Goal: Navigation & Orientation: Find specific page/section

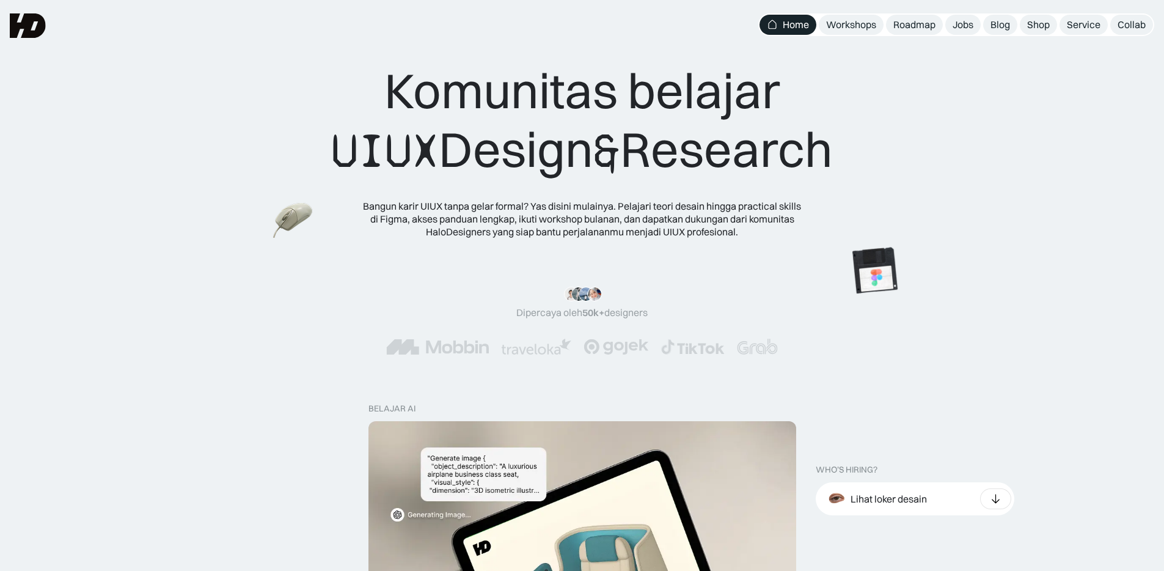
click at [538, 222] on div "Bangun karir UIUX tanpa gelar formal? Yas disini mulainya. Pelajari teori desai…" at bounding box center [582, 219] width 440 height 38
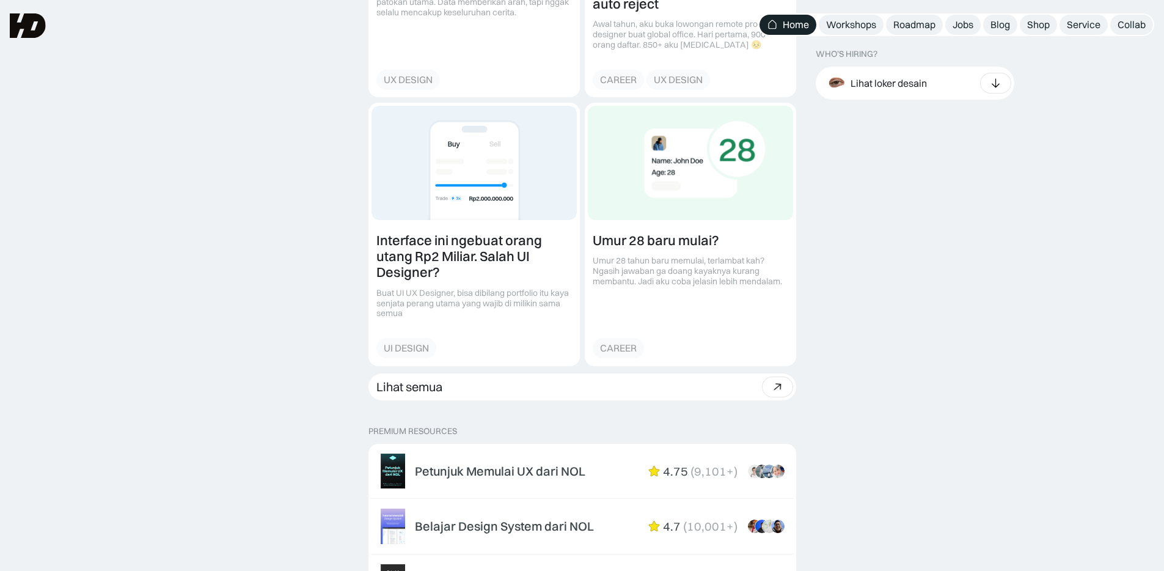
scroll to position [1566, 0]
click at [1000, 84] on icon at bounding box center [995, 83] width 13 height 12
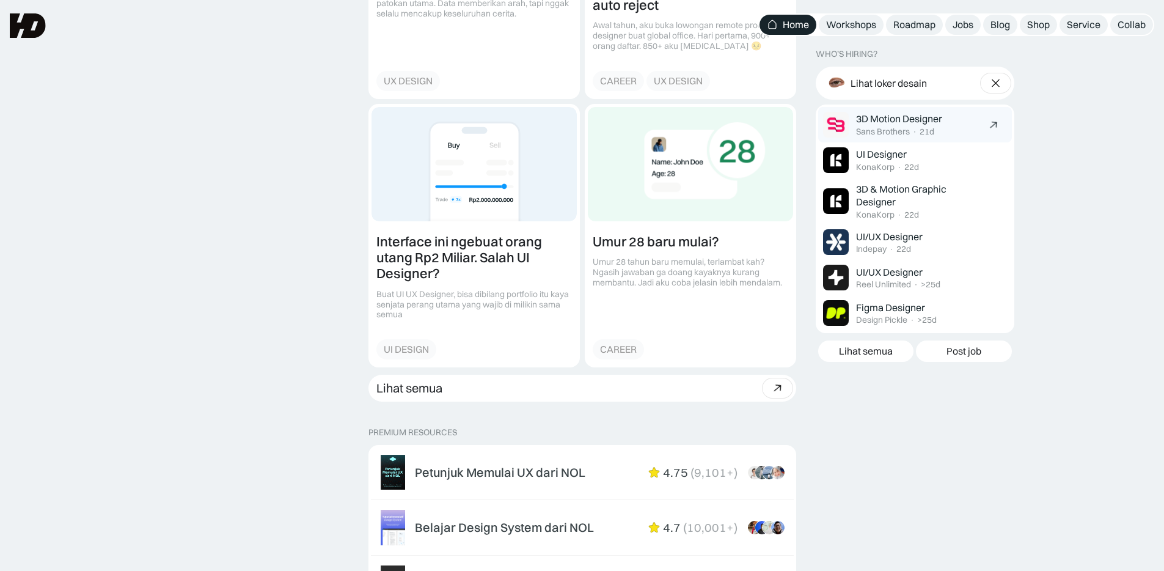
click at [967, 122] on div "3D Motion Designer Sans Brothers · 21d" at bounding box center [918, 124] width 125 height 24
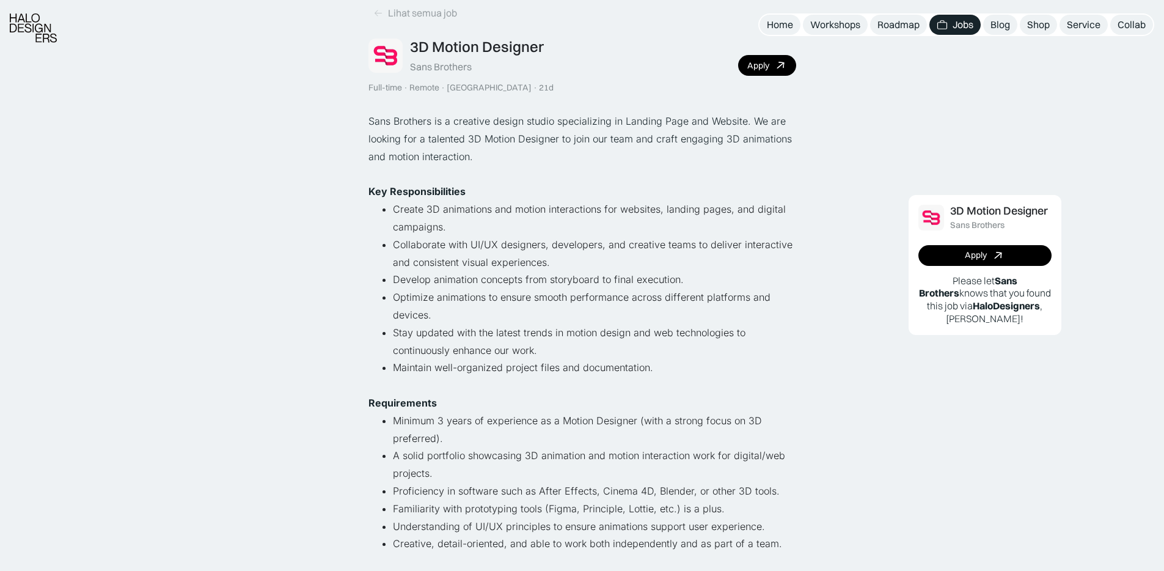
scroll to position [74, 0]
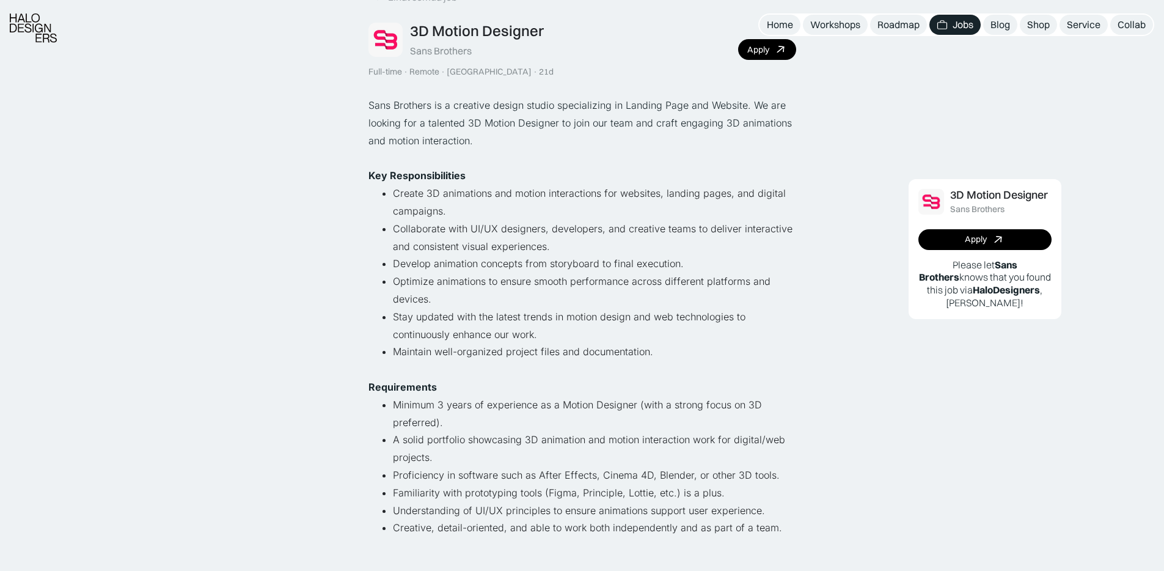
click at [638, 286] on li "Optimize animations to ensure smooth performance across different platforms and…" at bounding box center [594, 290] width 403 height 35
drag, startPoint x: 651, startPoint y: 284, endPoint x: 689, endPoint y: 284, distance: 37.9
click at [689, 284] on li "Optimize animations to ensure smooth performance across different platforms and…" at bounding box center [594, 290] width 403 height 35
click at [535, 301] on li "Optimize animations to ensure smooth performance across different platforms and…" at bounding box center [594, 290] width 403 height 35
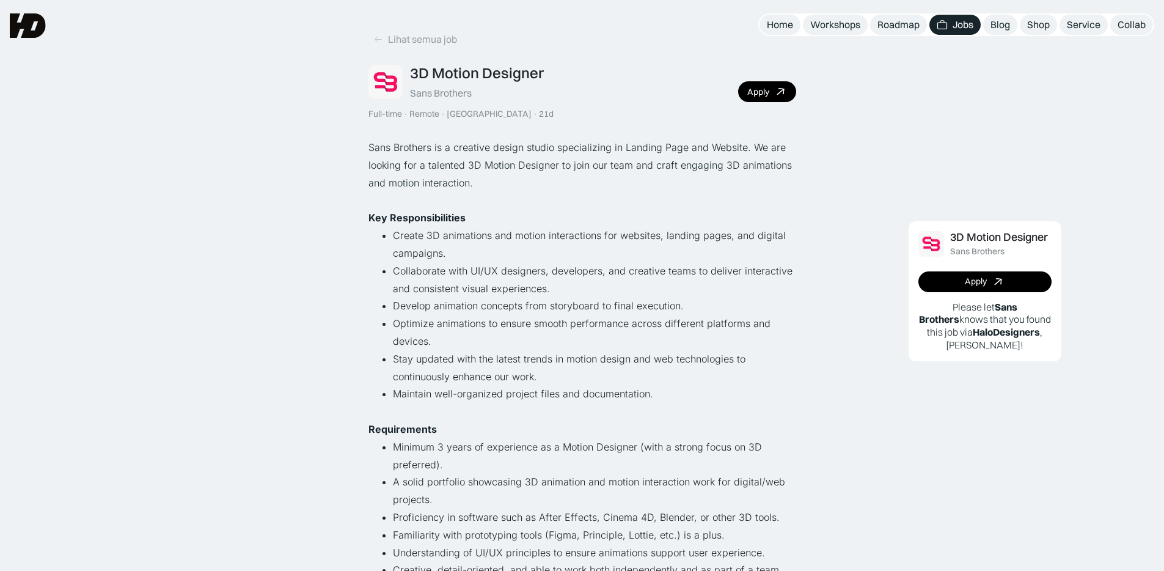
scroll to position [0, 0]
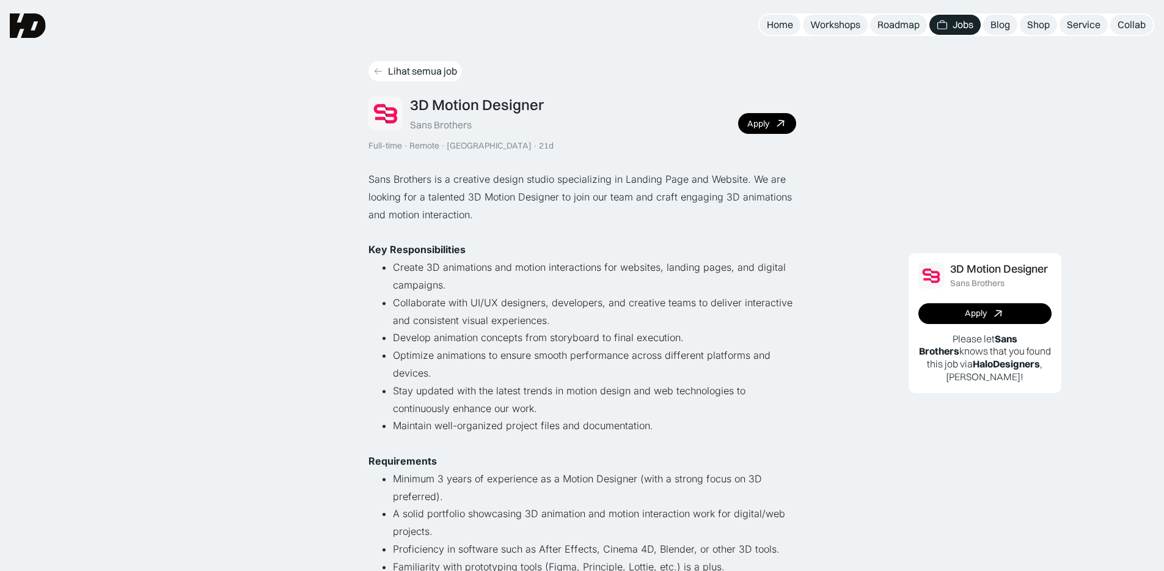
click at [383, 73] on link "Lihat semua job" at bounding box center [414, 71] width 93 height 20
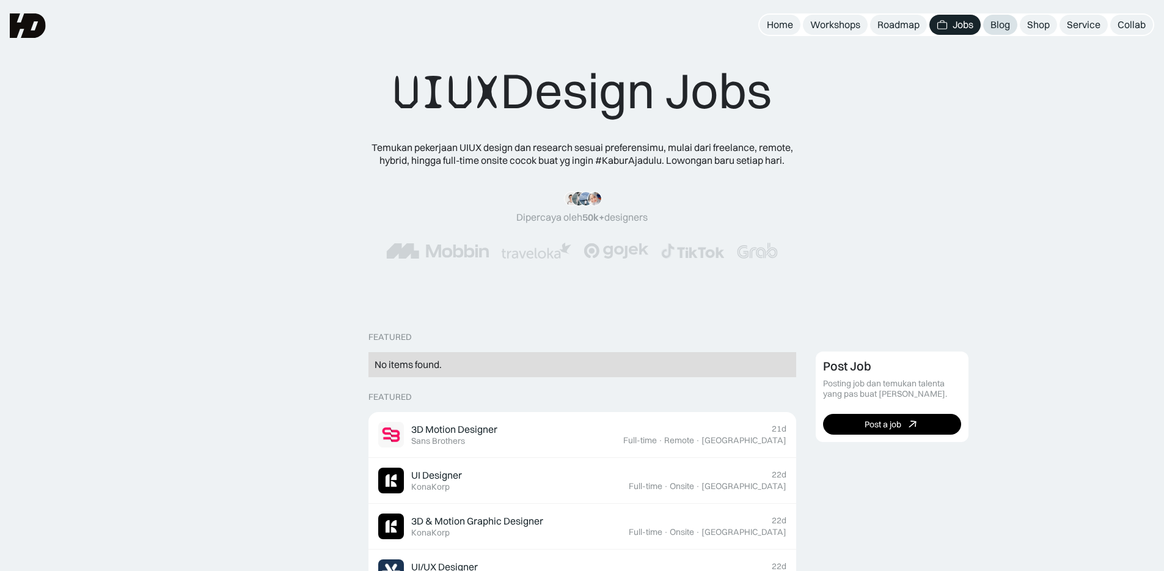
click at [1000, 24] on div "Blog" at bounding box center [1001, 24] width 20 height 13
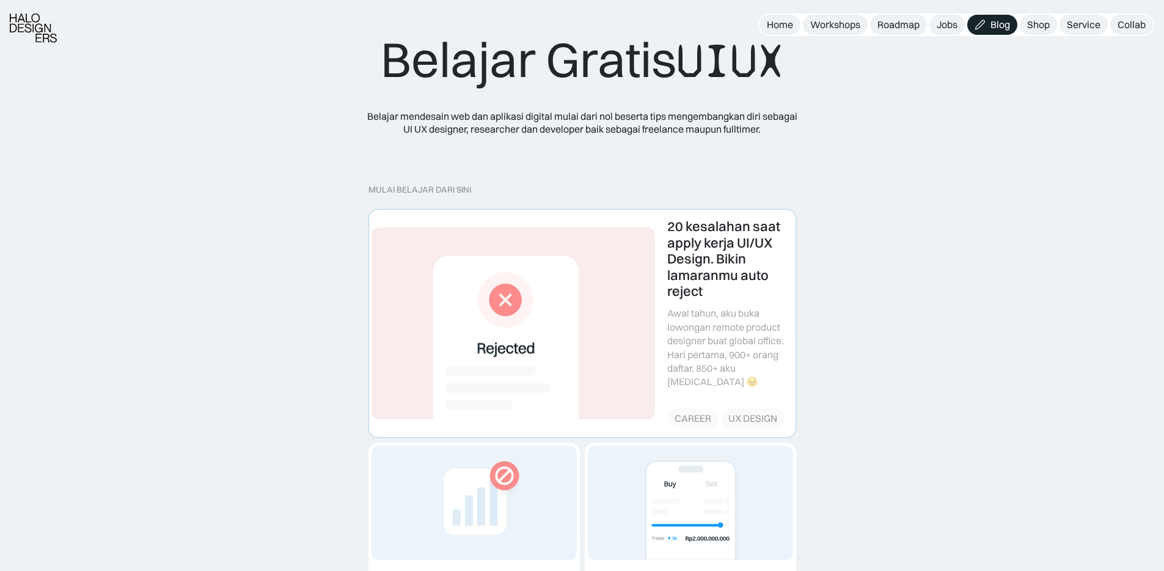
scroll to position [93, 0]
